Goal: Answer question/provide support: Share knowledge or assist other users

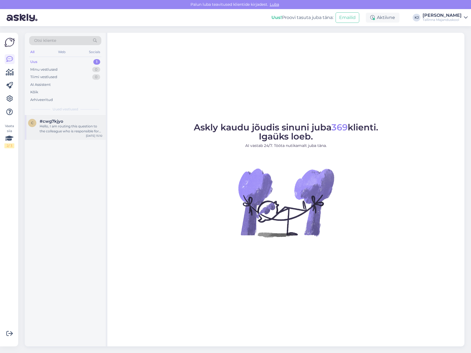
click at [83, 129] on div "Hello, I am routing this question to the colleague who is responsible for this …" at bounding box center [71, 129] width 63 height 10
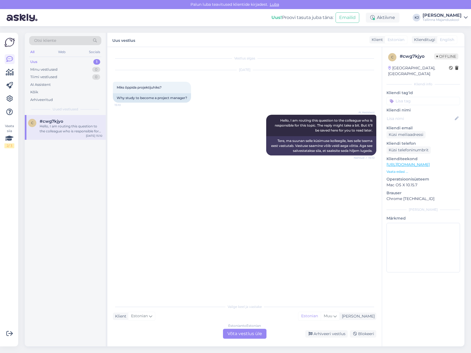
click at [219, 190] on div "Vestlus algas [DATE] Miks õppida projektijuhiks? 15:10 Why study to become a pr…" at bounding box center [247, 175] width 268 height 244
drag, startPoint x: 269, startPoint y: 144, endPoint x: 302, endPoint y: 134, distance: 34.1
click at [302, 134] on div "AI Assistent Hello, I am routing this question to the colleague who is responsi…" at bounding box center [245, 135] width 264 height 53
click at [302, 134] on div "AI Assistent Hello, I am routing this question to the colleague who is responsi…" at bounding box center [321, 125] width 110 height 21
drag, startPoint x: 288, startPoint y: 121, endPoint x: 301, endPoint y: 123, distance: 12.5
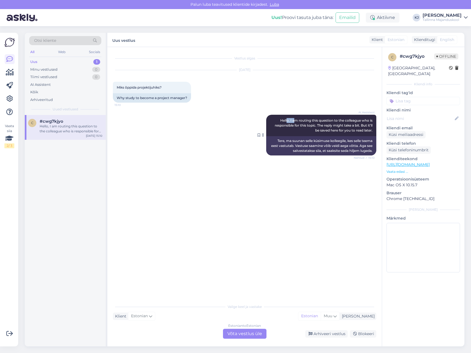
click at [298, 123] on div "AI Assistent Hello, I am routing this question to the colleague who is responsi…" at bounding box center [321, 125] width 110 height 21
click at [301, 123] on div "AI Assistent Hello, I am routing this question to the colleague who is responsi…" at bounding box center [321, 125] width 110 height 21
drag, startPoint x: 325, startPoint y: 135, endPoint x: 340, endPoint y: 138, distance: 15.7
click at [325, 135] on div "AI Assistent Hello, I am routing this question to the colleague who is responsi…" at bounding box center [321, 125] width 110 height 21
click at [342, 139] on div "Tere, ma suunan selle küsimuse kolleegile, kes selle teema eest vastutab. Vastu…" at bounding box center [321, 145] width 110 height 19
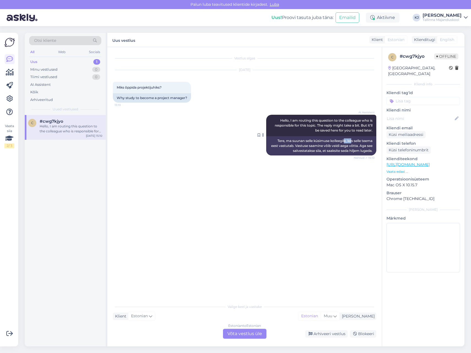
drag, startPoint x: 349, startPoint y: 140, endPoint x: 352, endPoint y: 140, distance: 3.0
click at [351, 140] on div "Tere, ma suunan selle küsimuse kolleegile, kes selle teema eest vastutab. Vastu…" at bounding box center [321, 145] width 110 height 19
click at [352, 140] on div "Tere, ma suunan selle küsimuse kolleegile, kes selle teema eest vastutab. Vastu…" at bounding box center [321, 145] width 110 height 19
click at [275, 219] on div "Vestlus algas [DATE] Miks õppida projektijuhiks? 15:10 Why study to become a pr…" at bounding box center [247, 175] width 268 height 244
click at [317, 227] on div "Vestlus algas [DATE] Miks õppida projektijuhiks? 15:10 Why study to become a pr…" at bounding box center [247, 175] width 268 height 244
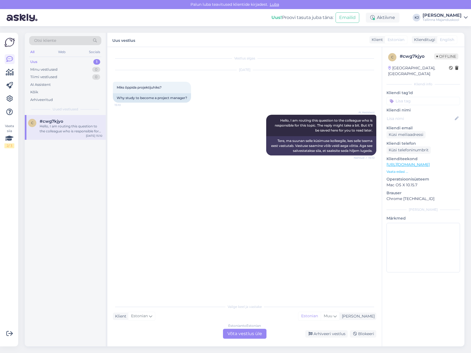
drag, startPoint x: 238, startPoint y: 332, endPoint x: 238, endPoint y: 335, distance: 3.6
click at [238, 333] on div "Estonian to Estonian Võta vestlus üle" at bounding box center [245, 334] width 44 height 10
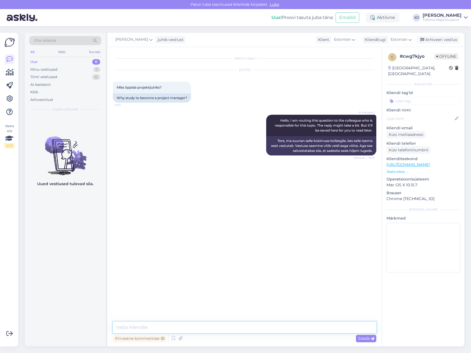
click at [235, 324] on textarea at bounding box center [245, 328] width 264 height 12
click at [238, 327] on textarea at bounding box center [245, 328] width 264 height 12
click at [210, 171] on div "Vestlus algas [DATE] Miks õppida projektijuhiks? 15:10 Why study to become a pr…" at bounding box center [247, 185] width 268 height 264
click at [316, 325] on textarea at bounding box center [245, 328] width 264 height 12
click at [430, 162] on link "[URL][DOMAIN_NAME]" at bounding box center [408, 164] width 43 height 5
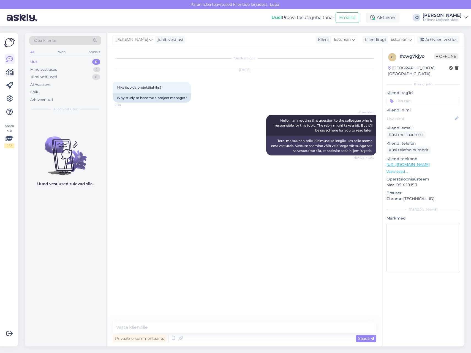
click at [397, 169] on p "Vaata edasi ..." at bounding box center [424, 171] width 74 height 5
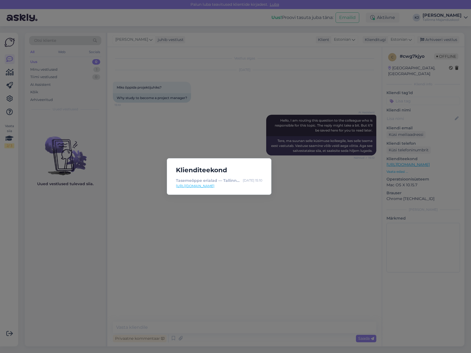
click at [219, 123] on div "Klienditeekond Tasemeõppe erialad — Tallinna Majanduskool [DATE] 15:10 [URL][DO…" at bounding box center [235, 176] width 471 height 353
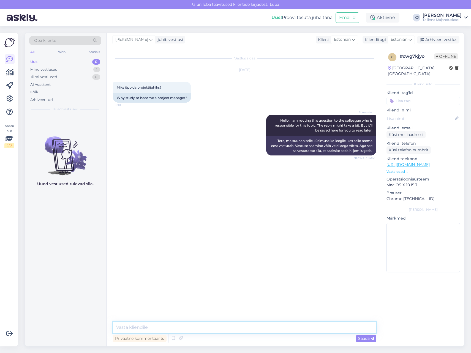
click at [185, 331] on textarea at bounding box center [245, 328] width 264 height 12
click at [187, 329] on textarea at bounding box center [245, 328] width 264 height 12
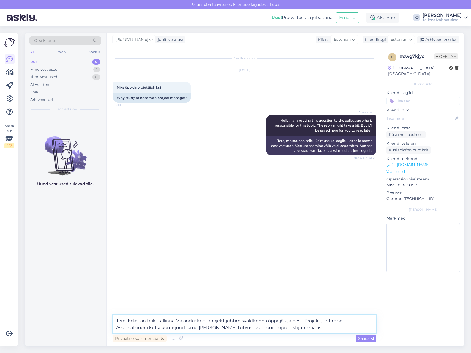
click at [337, 327] on textarea "Tere! Edastan teile Tallinna Majanduskooli projektijuhtimisvaldkonna õppejõu ja…" at bounding box center [245, 324] width 264 height 18
paste textarea "[URL][DOMAIN_NAME]"
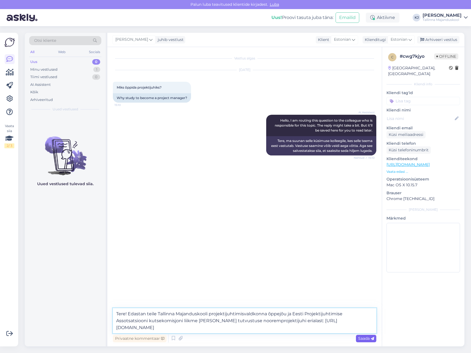
type textarea "Tere! Edastan teile Tallinna Majanduskooli projektijuhtimisvaldkonna õppejõu ja…"
click at [368, 339] on span "Saada" at bounding box center [366, 338] width 16 height 5
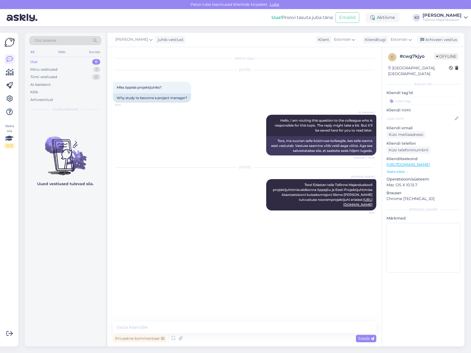
click at [427, 97] on input at bounding box center [424, 101] width 74 height 8
type input "nooremprojektijuht"
click at [441, 97] on input "nooremprojektijuht" at bounding box center [424, 101] width 74 height 8
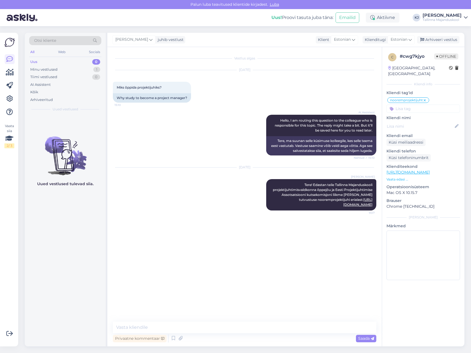
click at [438, 105] on input at bounding box center [424, 109] width 74 height 8
type input "p"
